Goal: Task Accomplishment & Management: Manage account settings

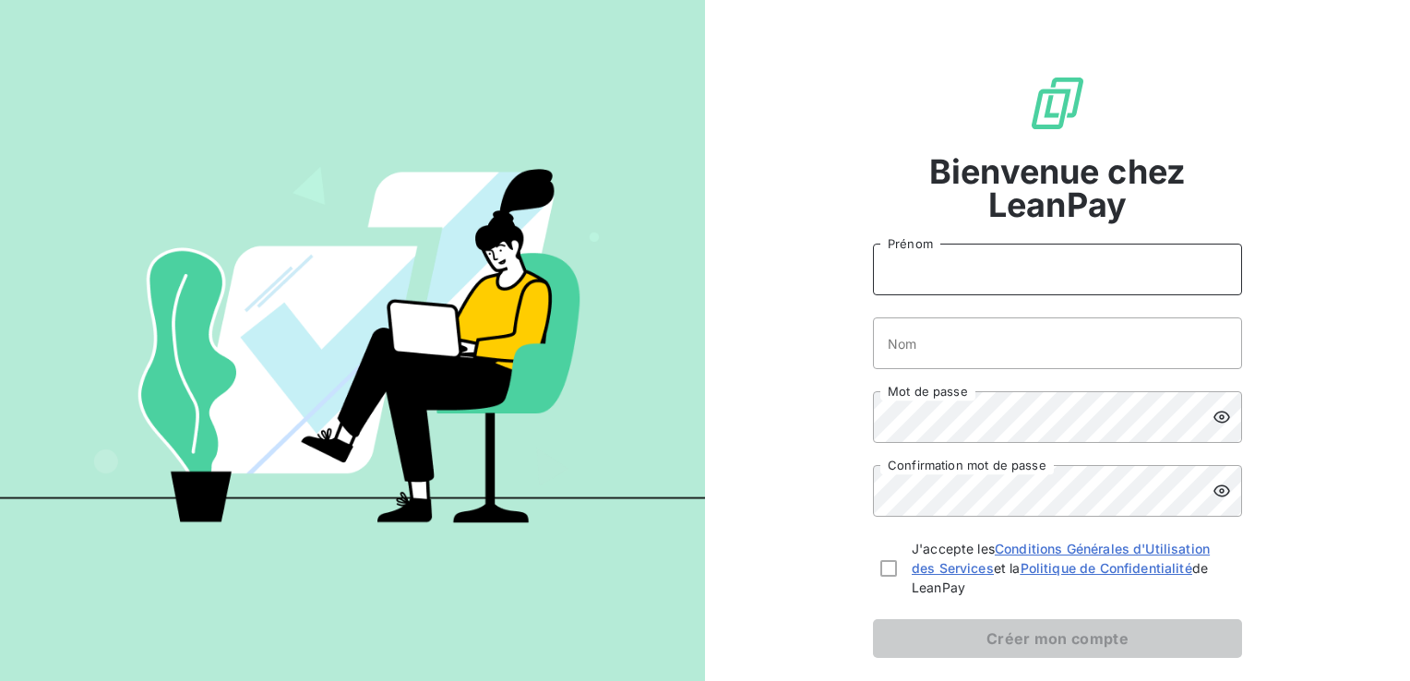
click at [947, 284] on input "Prénom" at bounding box center [1057, 270] width 369 height 52
type input "[PERSON_NAME]"
click at [949, 345] on input "Nom" at bounding box center [1057, 344] width 369 height 52
type input "Jazy"
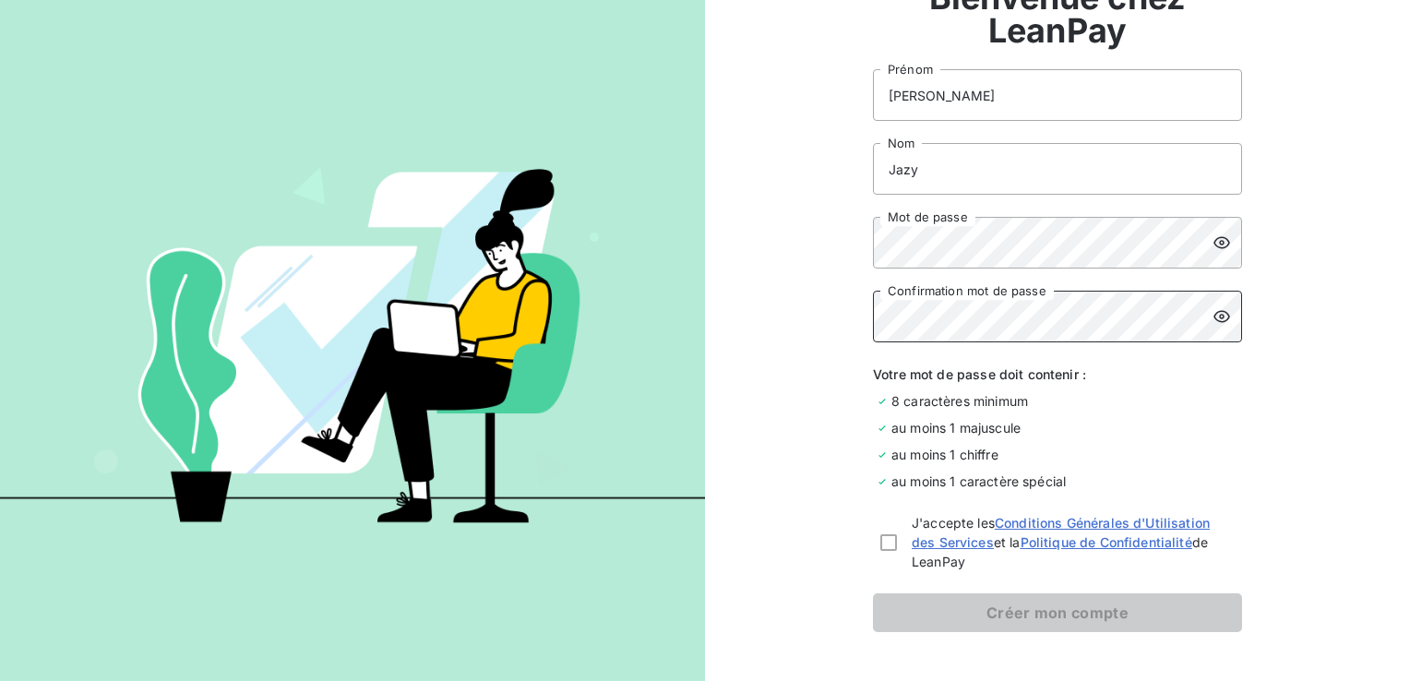
scroll to position [185, 0]
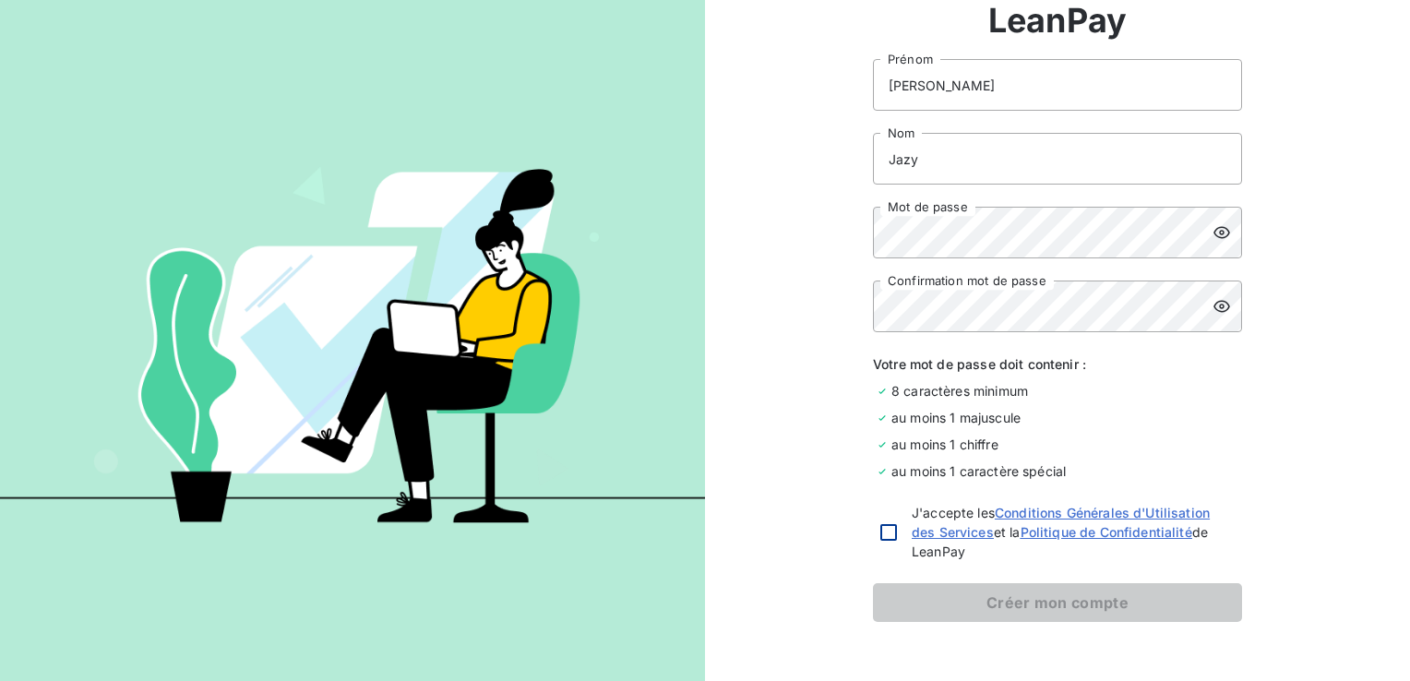
click at [886, 527] on div at bounding box center [889, 532] width 17 height 17
checkbox input "true"
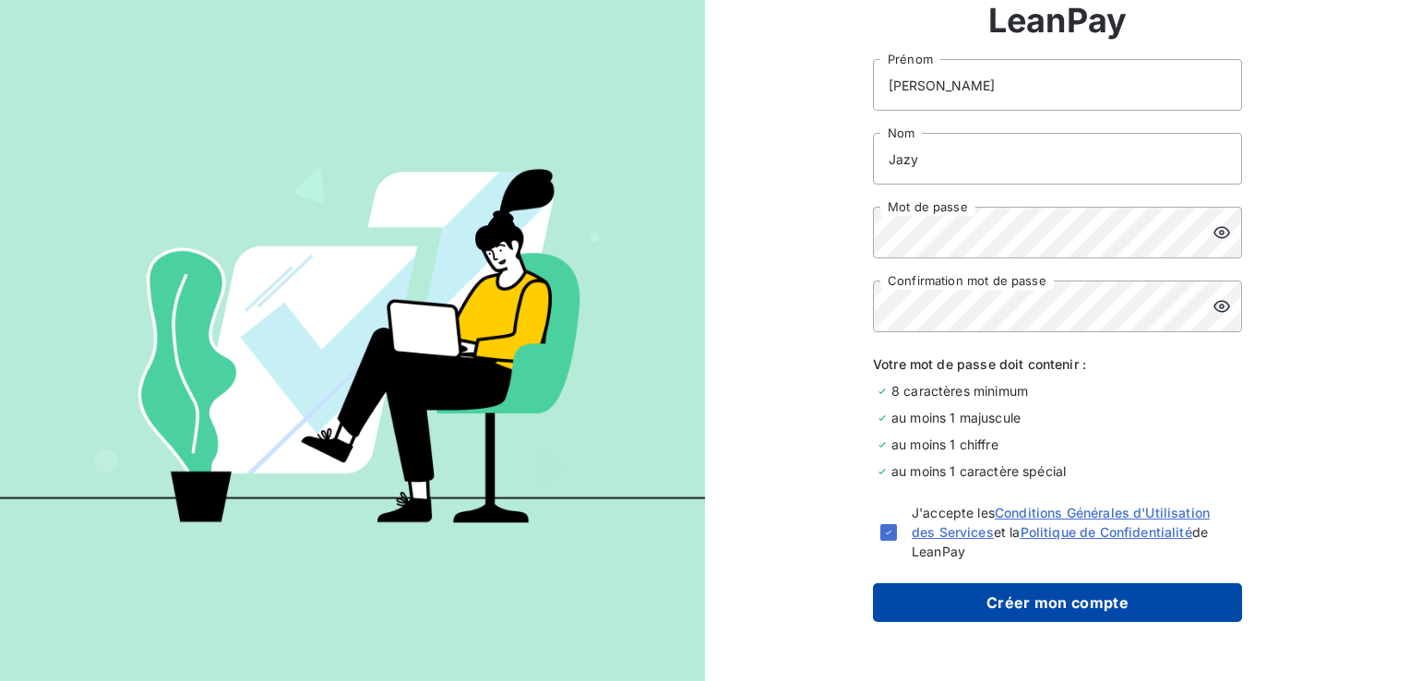
click at [949, 593] on button "Créer mon compte" at bounding box center [1057, 602] width 369 height 39
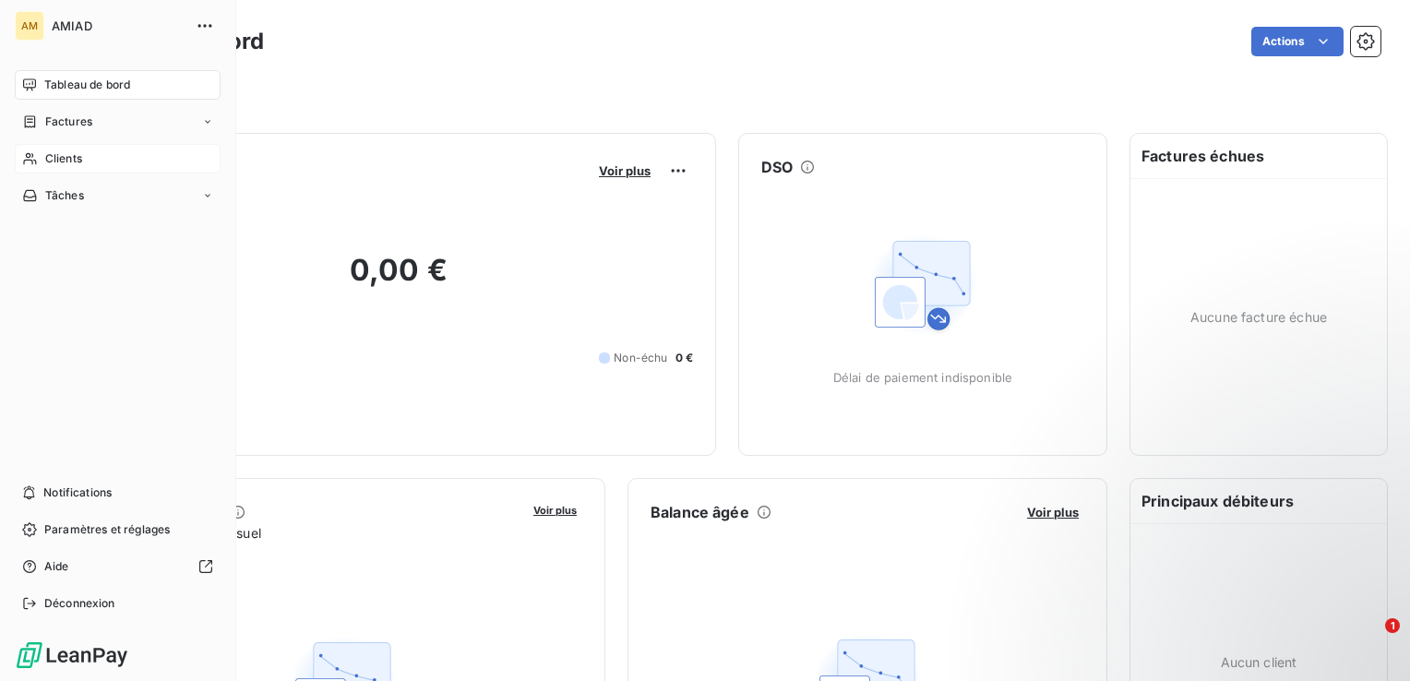
click at [59, 164] on span "Clients" at bounding box center [63, 158] width 37 height 17
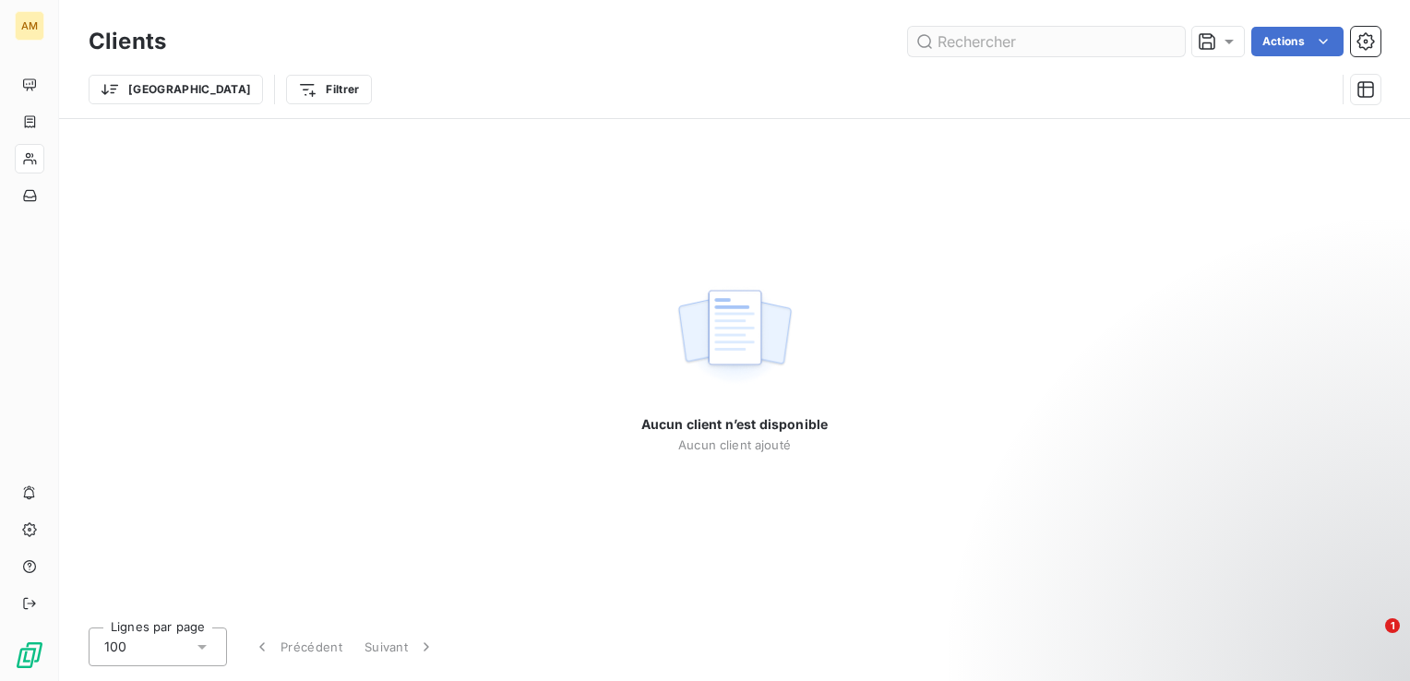
click at [1034, 34] on input "text" at bounding box center [1046, 42] width 277 height 30
type input "t"
click at [1169, 39] on icon at bounding box center [1168, 41] width 18 height 18
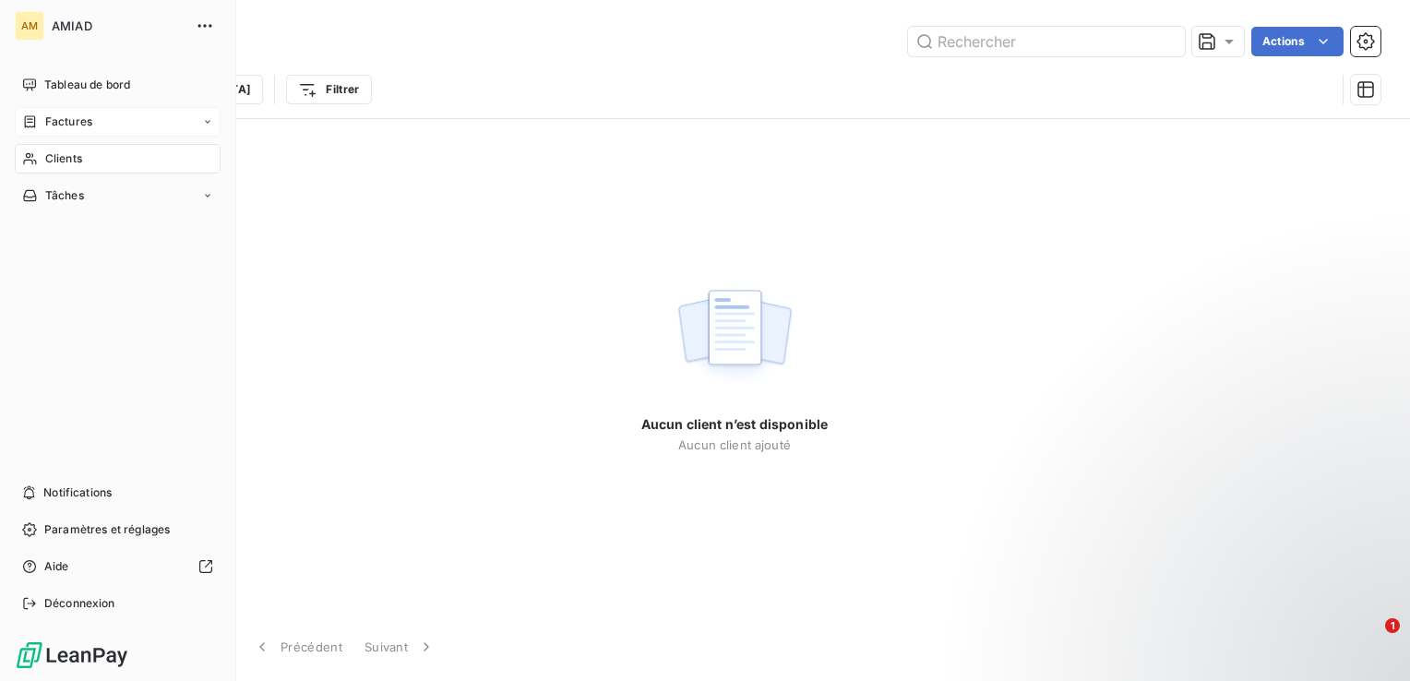
click at [76, 120] on span "Factures" at bounding box center [68, 122] width 47 height 17
click at [75, 156] on span "Factures" at bounding box center [67, 158] width 47 height 17
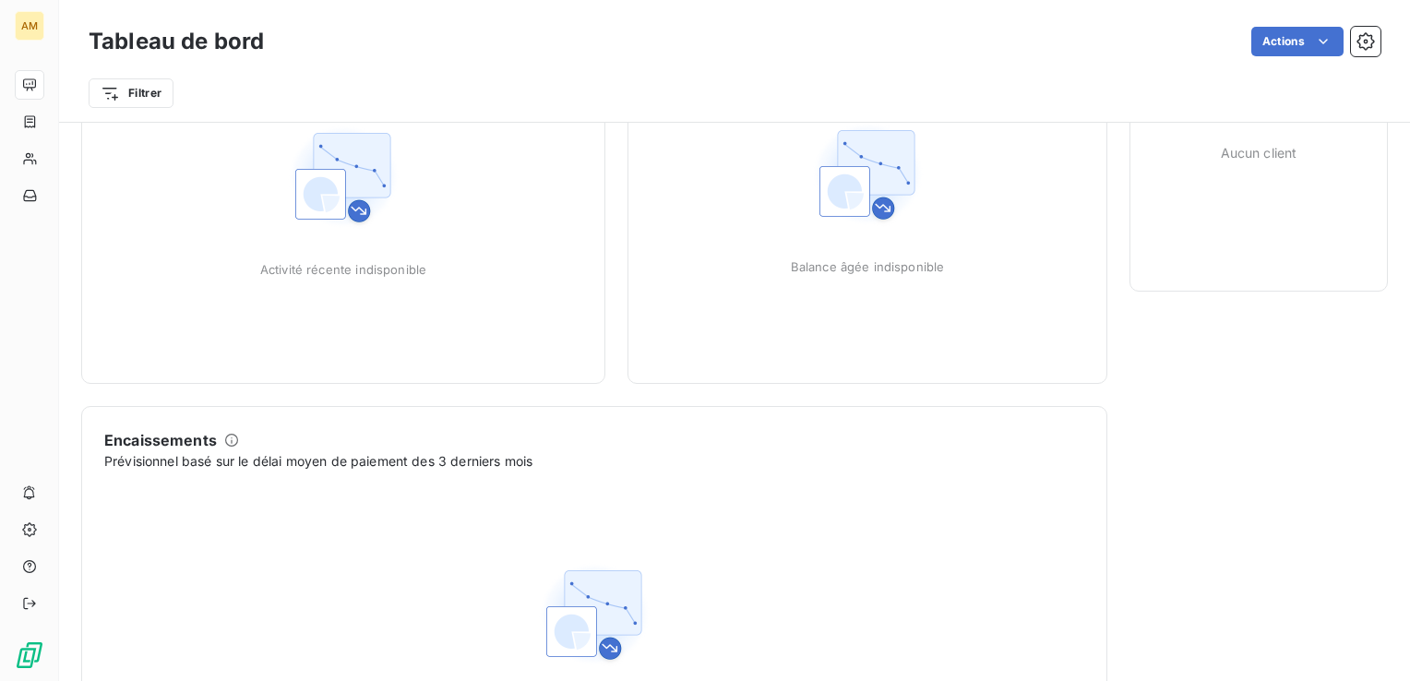
scroll to position [679, 0]
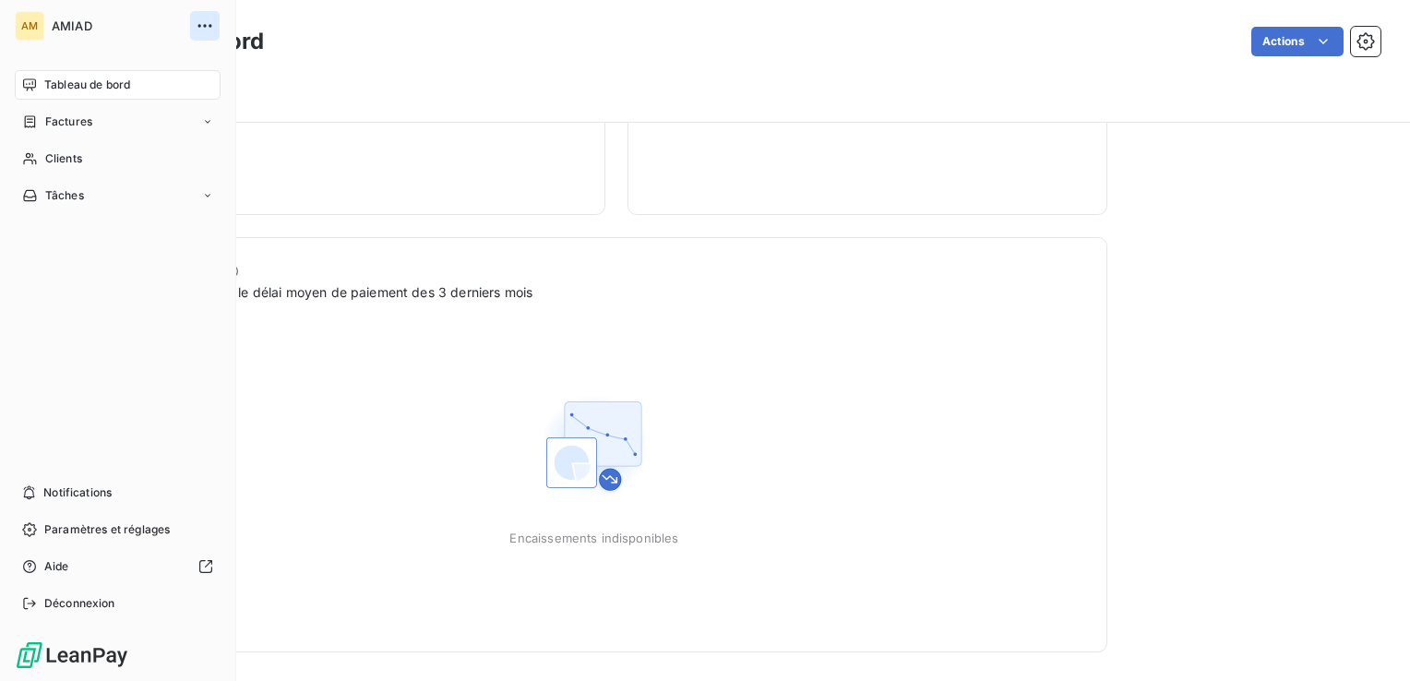
click at [196, 23] on icon "button" at bounding box center [205, 26] width 18 height 18
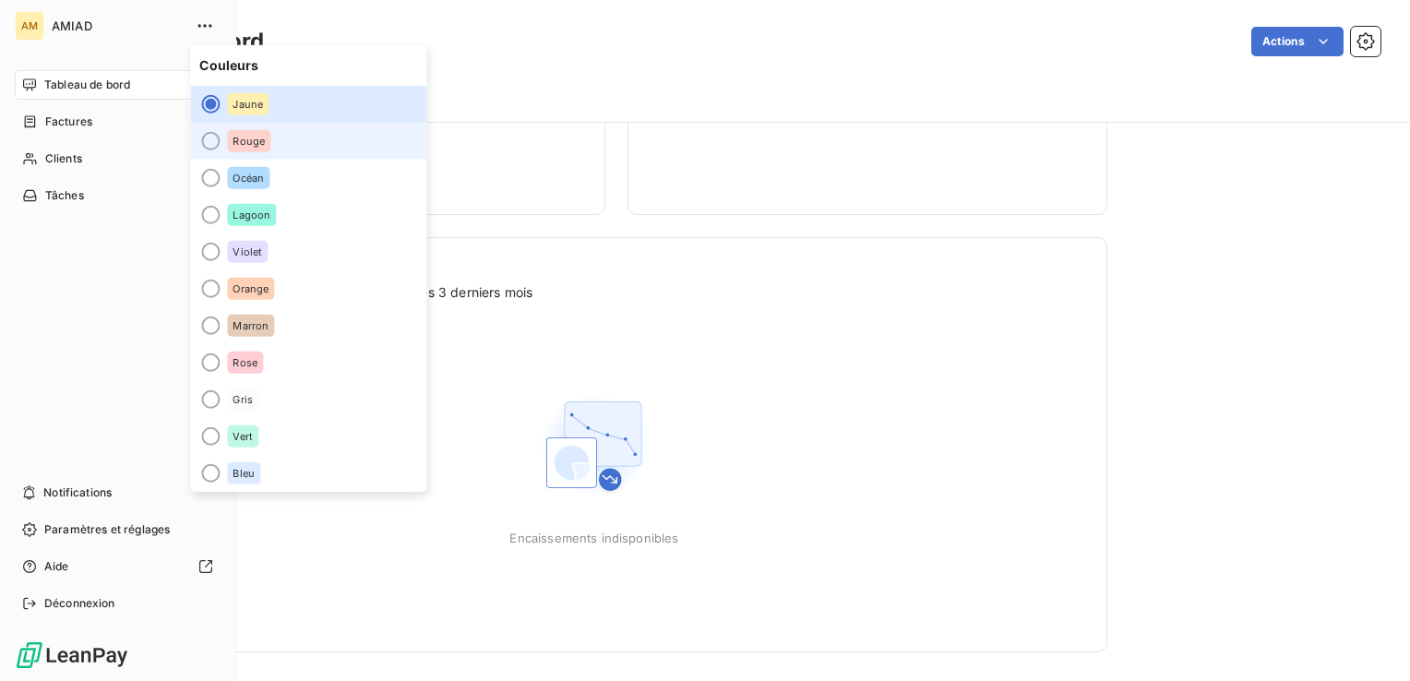
click at [210, 147] on div at bounding box center [210, 141] width 18 height 18
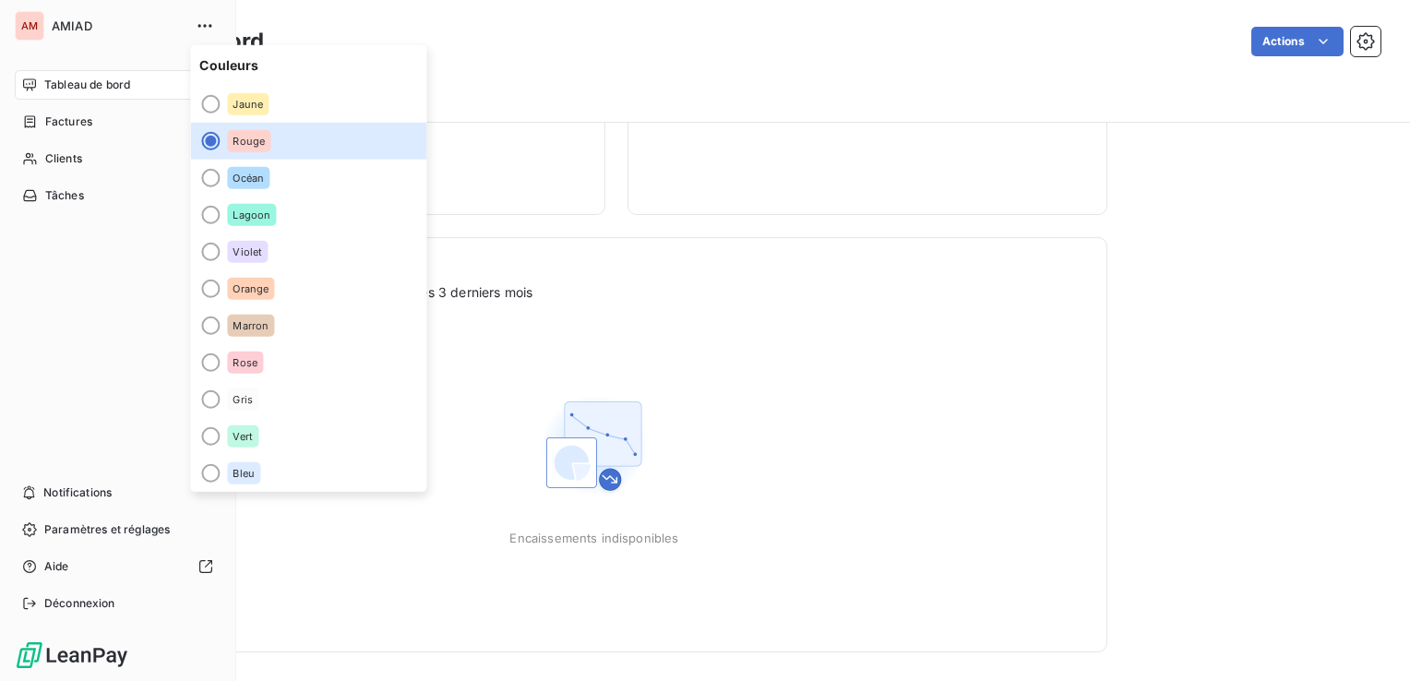
click at [107, 245] on div "Tableau de bord Factures Clients Tâches Notifications Paramètres et réglages Ai…" at bounding box center [118, 344] width 206 height 548
drag, startPoint x: 66, startPoint y: 330, endPoint x: 64, endPoint y: 345, distance: 15.0
click at [66, 333] on div "Tableau de bord Factures Clients Tâches Notifications Paramètres et réglages Ai…" at bounding box center [118, 344] width 206 height 548
click at [74, 534] on span "Paramètres et réglages" at bounding box center [107, 530] width 126 height 17
